Goal: Navigation & Orientation: Find specific page/section

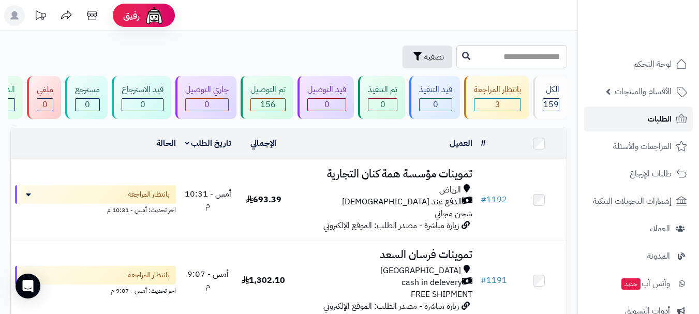
click at [664, 123] on span "الطلبات" at bounding box center [659, 119] width 24 height 14
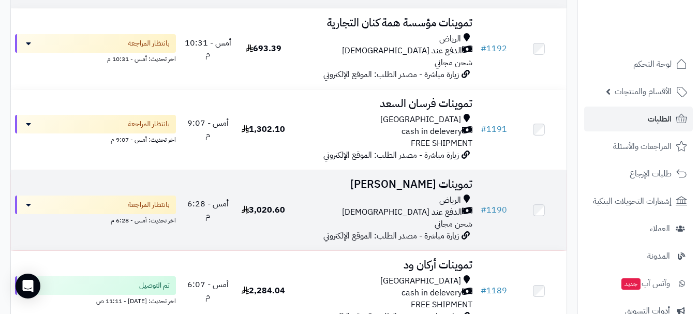
scroll to position [52, 0]
